Goal: Information Seeking & Learning: Learn about a topic

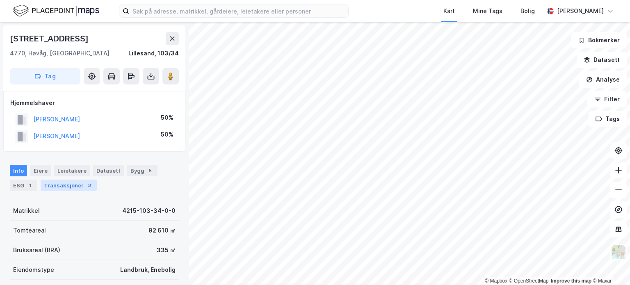
click at [67, 187] on div "Transaksjoner 3" at bounding box center [69, 185] width 56 height 11
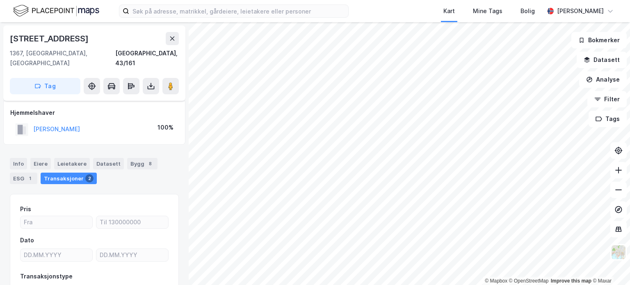
scroll to position [52, 0]
